Goal: Navigation & Orientation: Find specific page/section

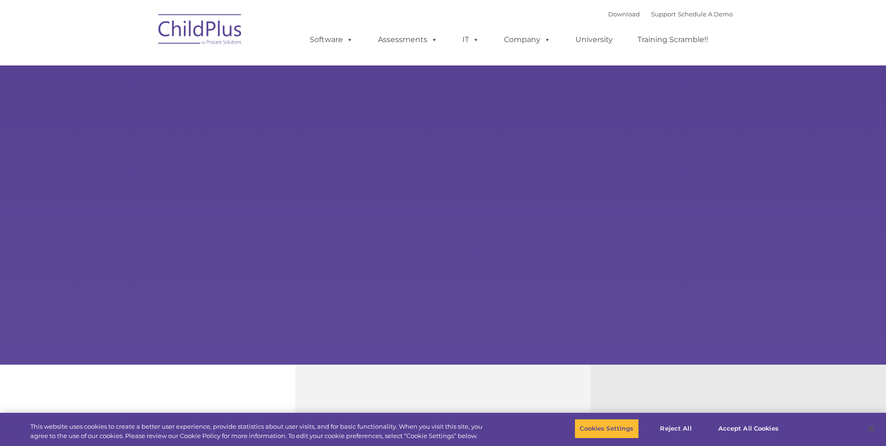
select select "MEDIUM"
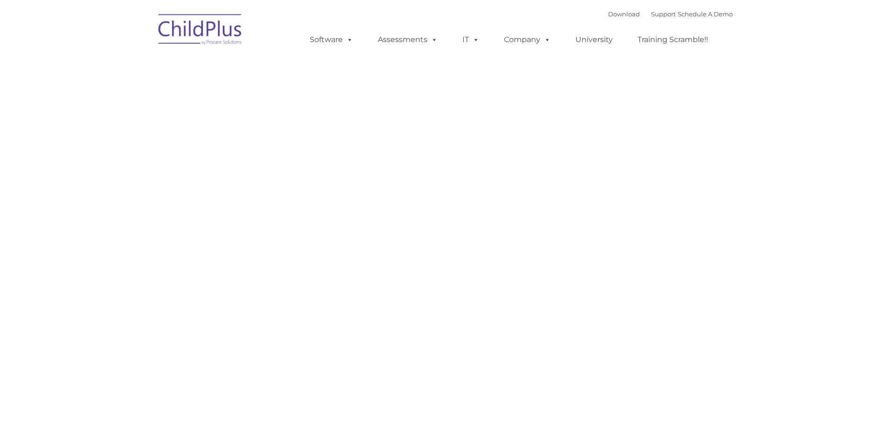
type input ""
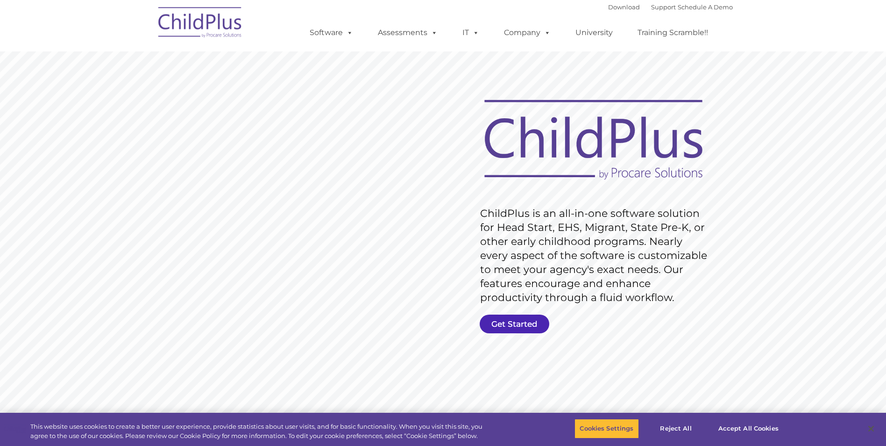
click at [525, 327] on link "Get Started" at bounding box center [515, 323] width 70 height 19
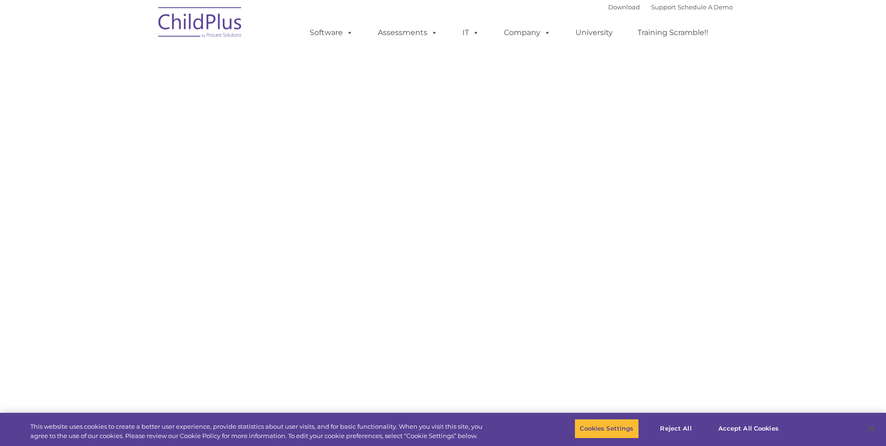
select select "MEDIUM"
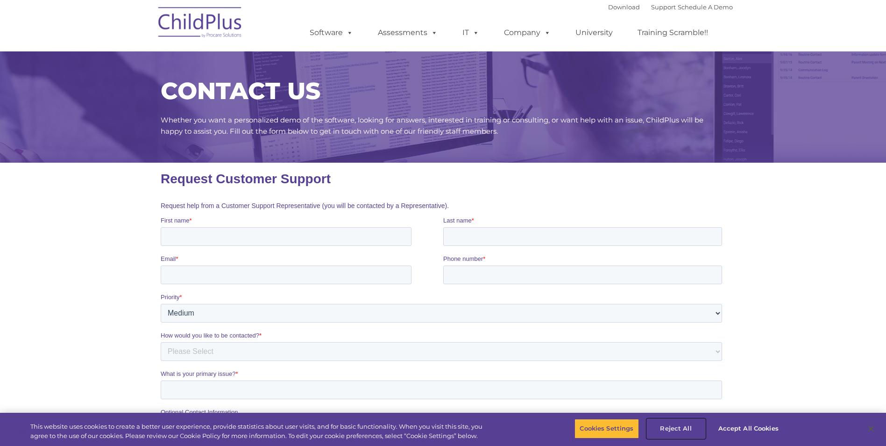
click at [674, 428] on button "Reject All" at bounding box center [676, 429] width 58 height 20
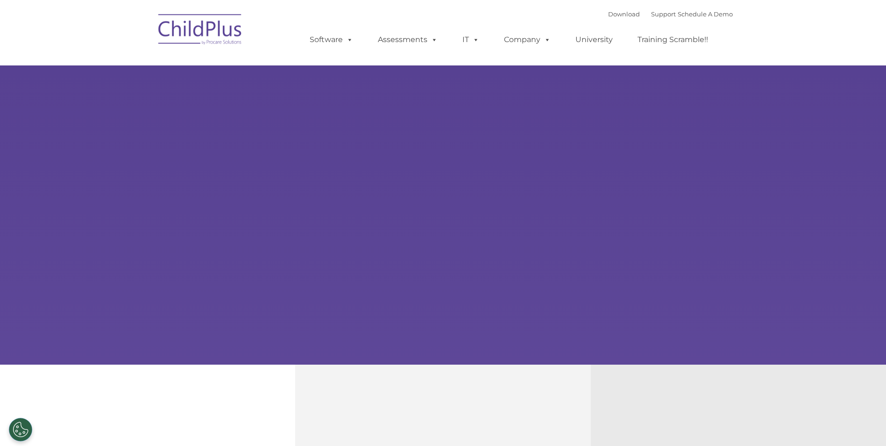
select select "MEDIUM"
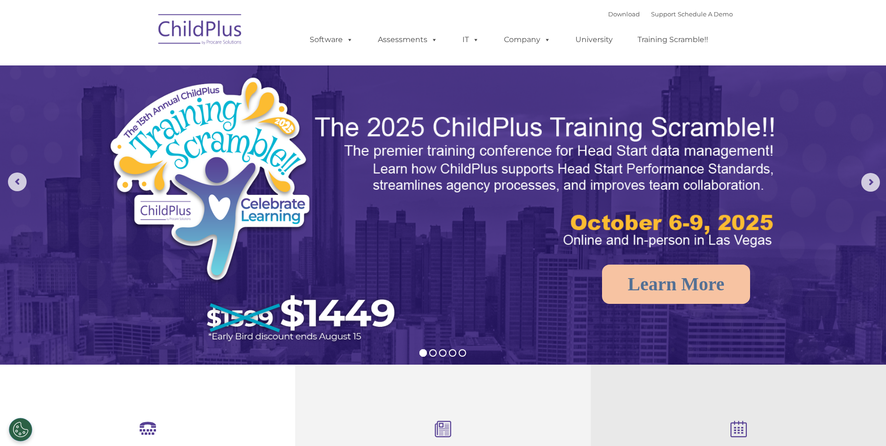
click at [182, 35] on img at bounding box center [200, 30] width 93 height 47
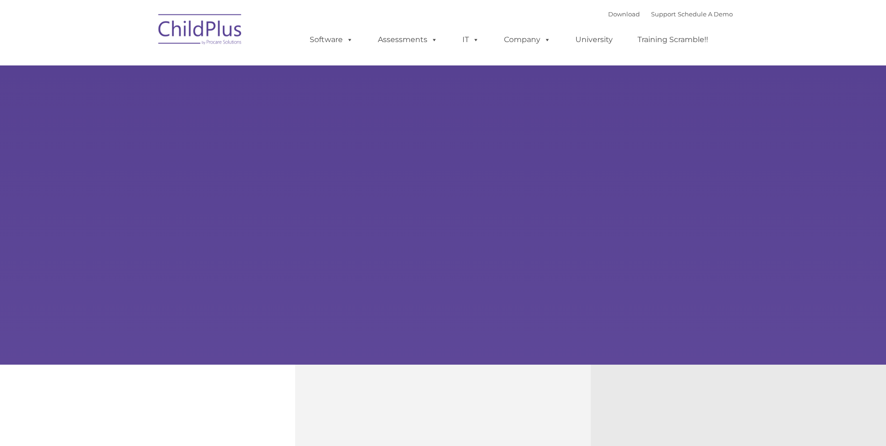
type input ""
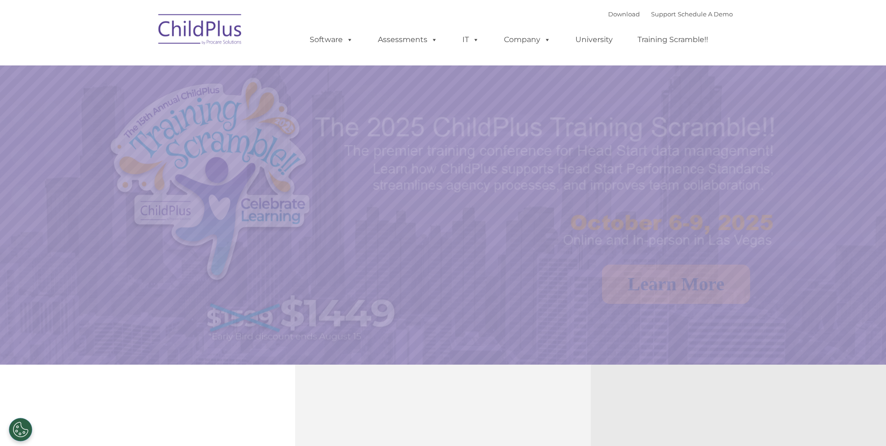
select select "MEDIUM"
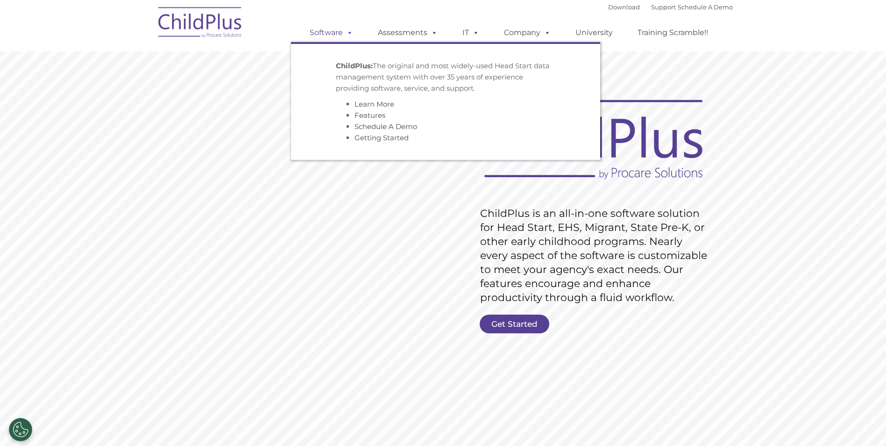
click at [322, 34] on link "Software" at bounding box center [331, 32] width 62 height 19
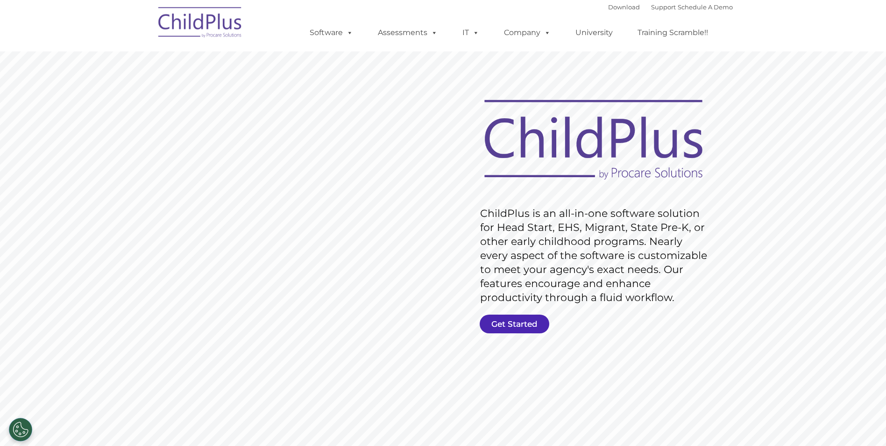
click at [519, 326] on link "Get Started" at bounding box center [515, 323] width 70 height 19
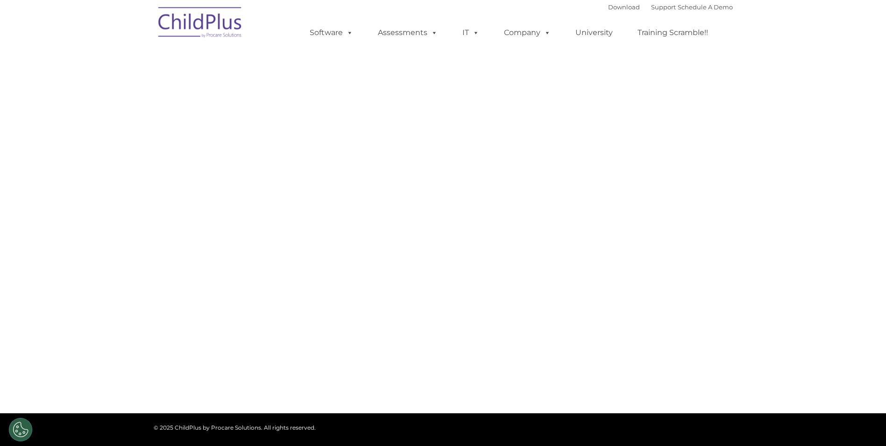
select select "MEDIUM"
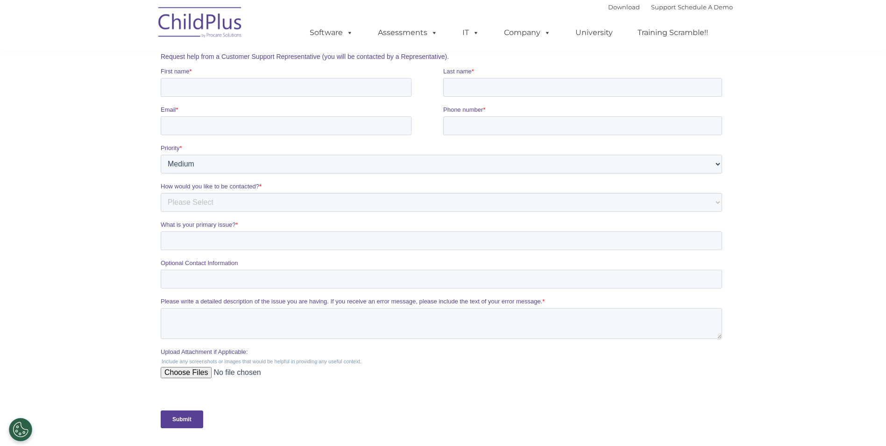
scroll to position [187, 0]
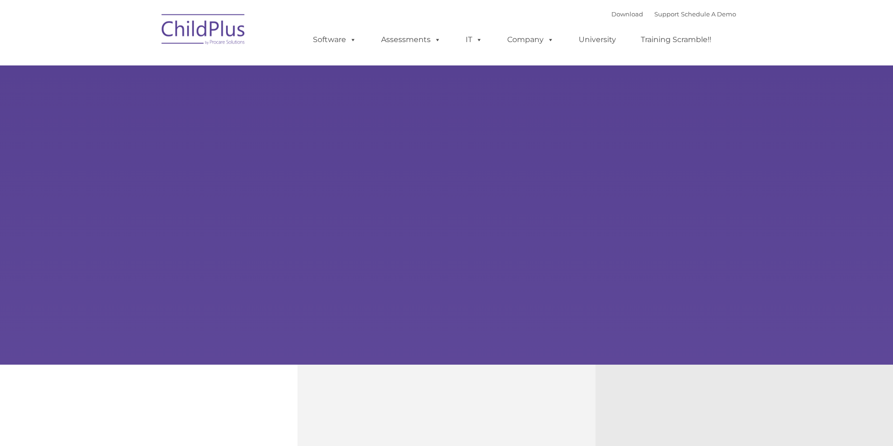
type input ""
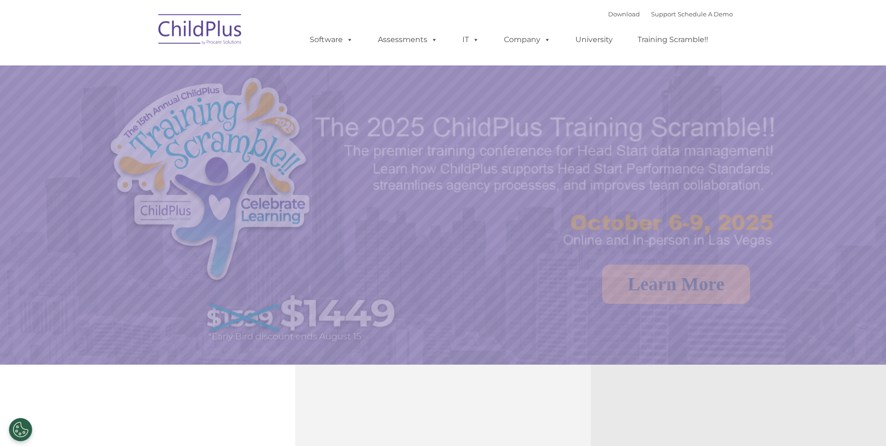
select select "MEDIUM"
